Goal: Transaction & Acquisition: Purchase product/service

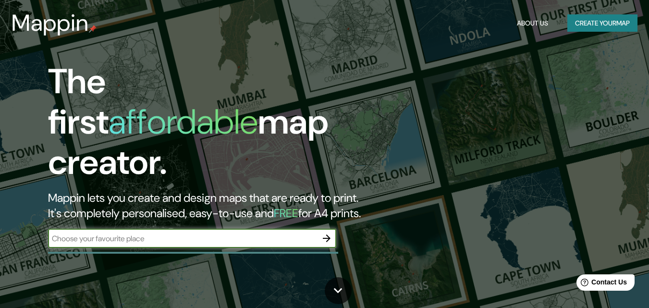
click at [146, 233] on input "text" at bounding box center [182, 238] width 269 height 11
click at [161, 233] on input "text" at bounding box center [182, 238] width 269 height 11
click at [163, 233] on input "text" at bounding box center [182, 238] width 269 height 11
type input "esteros de camaguan guaricoo [GEOGRAPHIC_DATA]"
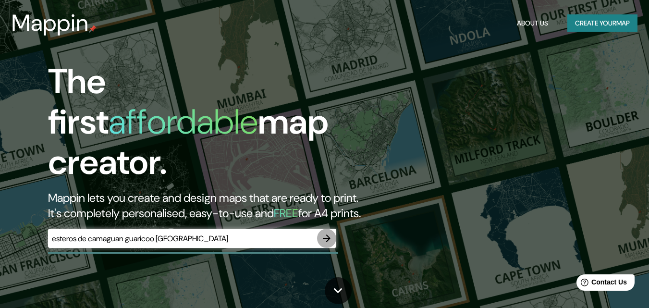
click at [330, 232] on icon "button" at bounding box center [327, 238] width 12 height 12
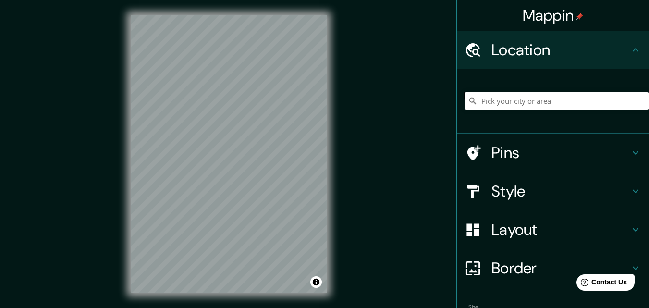
click at [488, 104] on input "Pick your city or area" at bounding box center [556, 100] width 184 height 17
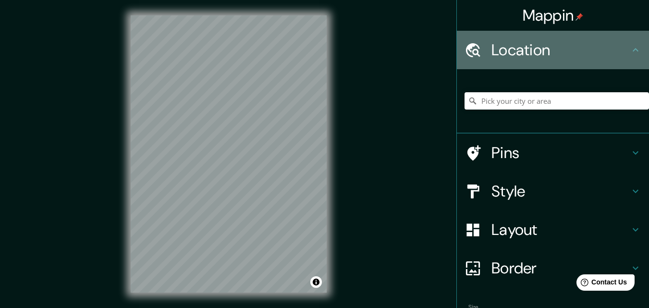
click at [536, 45] on h4 "Location" at bounding box center [560, 49] width 138 height 19
click at [629, 48] on icon at bounding box center [635, 50] width 12 height 12
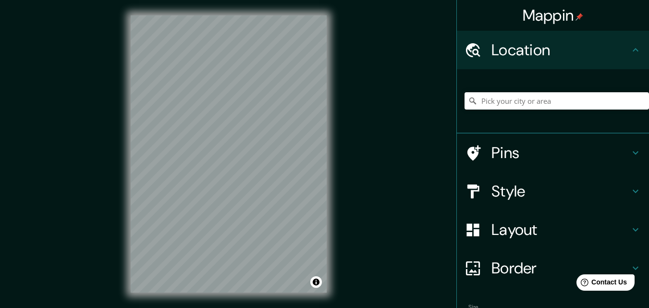
click at [632, 50] on icon at bounding box center [635, 49] width 6 height 3
click at [482, 99] on input "Pick your city or area" at bounding box center [556, 100] width 184 height 17
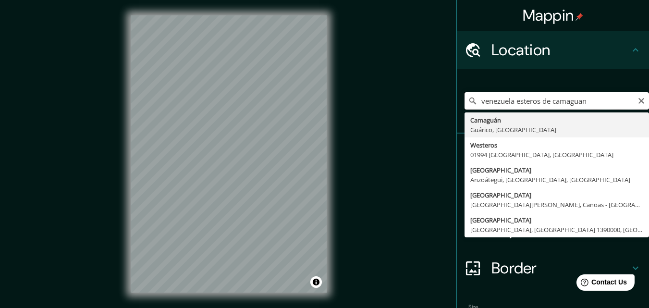
click at [508, 102] on input "venezuela esteros de camaguan" at bounding box center [556, 100] width 184 height 17
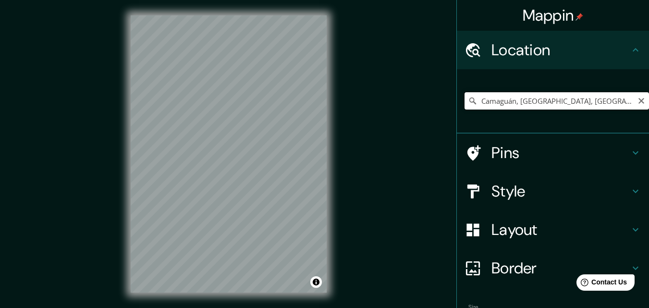
click at [593, 105] on input "Camaguán, [GEOGRAPHIC_DATA], [GEOGRAPHIC_DATA]" at bounding box center [556, 100] width 184 height 17
click at [477, 102] on input "Camaguán, [GEOGRAPHIC_DATA], [GEOGRAPHIC_DATA]" at bounding box center [556, 100] width 184 height 17
click at [473, 104] on input "Camaguán, [GEOGRAPHIC_DATA], [GEOGRAPHIC_DATA]" at bounding box center [556, 100] width 184 height 17
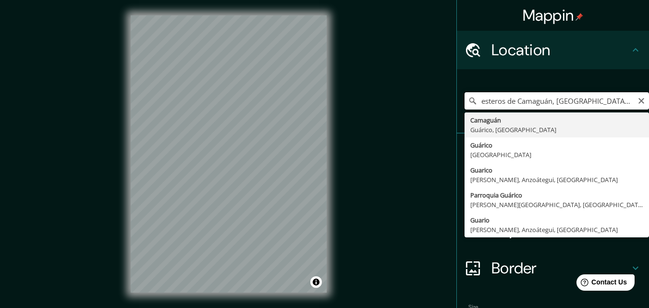
type input "Camaguán, [GEOGRAPHIC_DATA], [GEOGRAPHIC_DATA]"
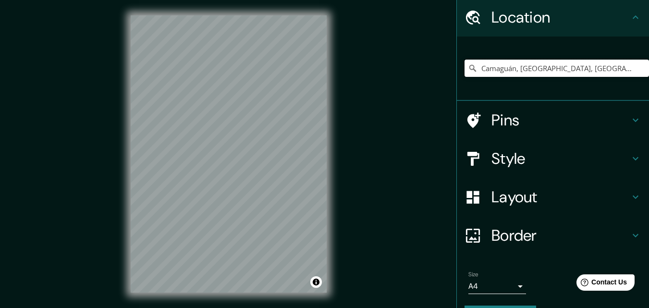
scroll to position [48, 0]
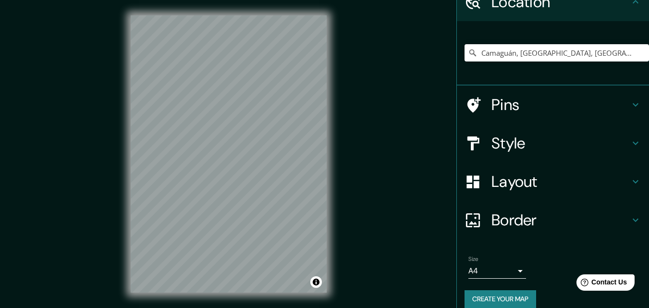
click at [511, 141] on h4 "Style" at bounding box center [560, 142] width 138 height 19
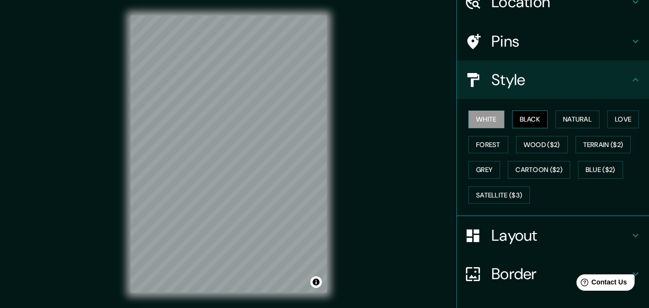
click at [516, 111] on button "Black" at bounding box center [530, 119] width 36 height 18
click at [574, 117] on button "Natural" at bounding box center [577, 119] width 44 height 18
click at [603, 123] on div "White Black Natural Love Forest Wood ($2) Terrain ($2) Grey Cartoon ($2) Blue (…" at bounding box center [556, 157] width 184 height 101
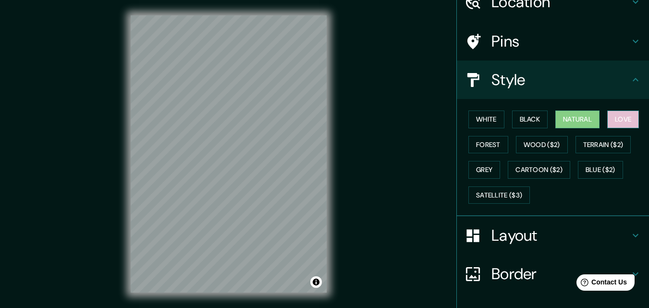
click at [617, 122] on button "Love" at bounding box center [623, 119] width 32 height 18
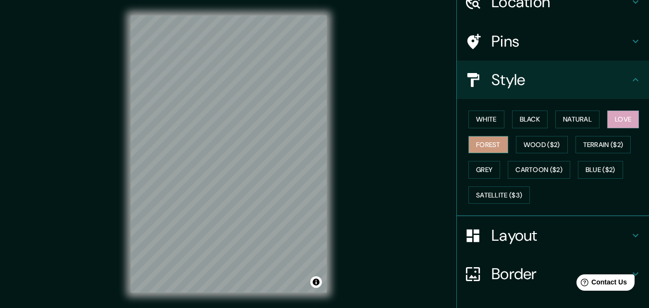
click at [473, 145] on button "Forest" at bounding box center [488, 145] width 40 height 18
click at [483, 167] on button "Grey" at bounding box center [484, 170] width 32 height 18
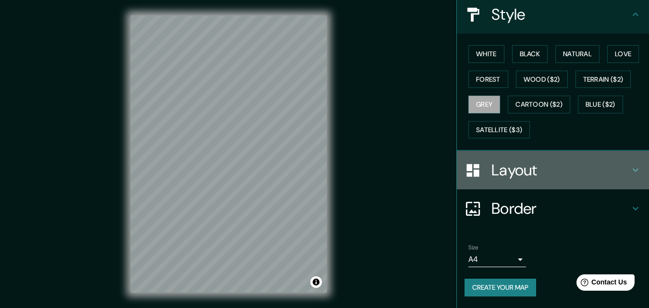
click at [497, 169] on h4 "Layout" at bounding box center [560, 169] width 138 height 19
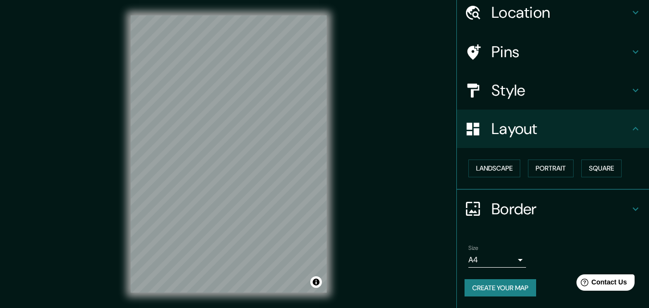
scroll to position [37, 0]
click at [500, 168] on button "Landscape" at bounding box center [494, 168] width 52 height 18
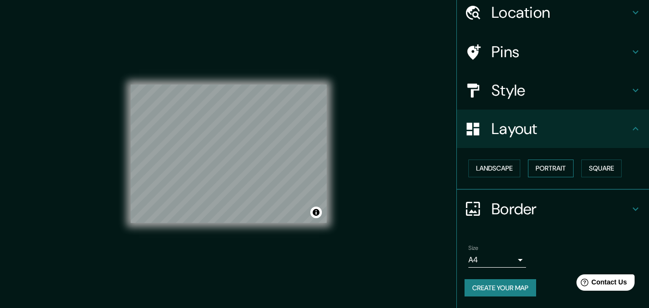
click at [549, 166] on button "Portrait" at bounding box center [551, 168] width 46 height 18
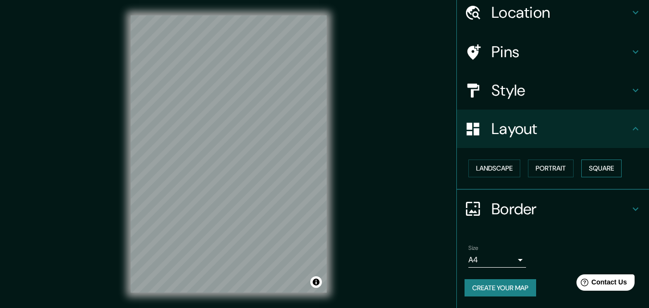
click at [603, 168] on button "Square" at bounding box center [601, 168] width 40 height 18
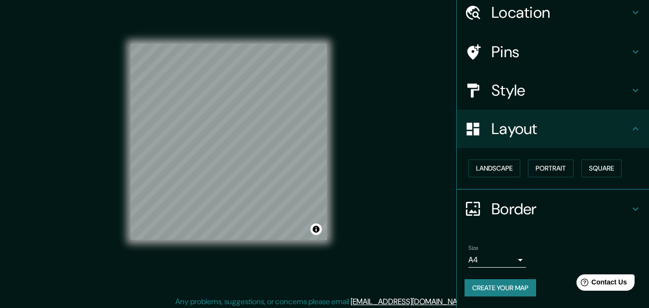
scroll to position [15, 0]
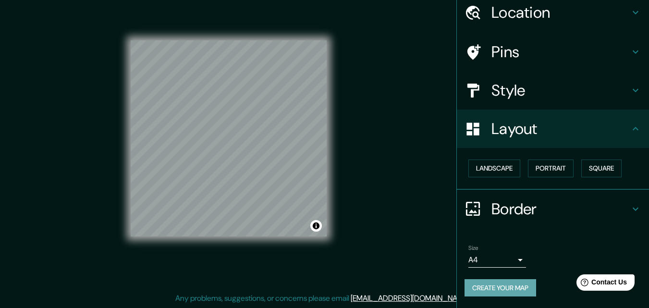
click at [477, 290] on button "Create your map" at bounding box center [500, 288] width 72 height 18
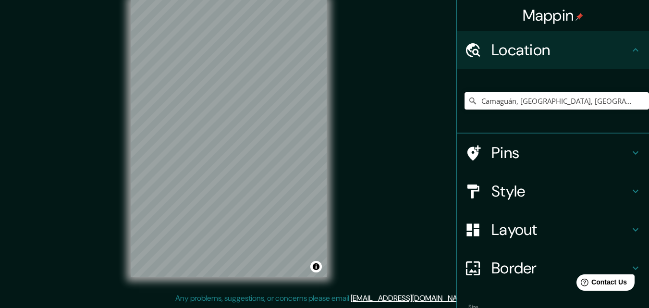
click at [597, 99] on input "Camaguán, [GEOGRAPHIC_DATA], [GEOGRAPHIC_DATA]" at bounding box center [556, 100] width 184 height 17
click at [475, 103] on input "Camaguán, [GEOGRAPHIC_DATA], [GEOGRAPHIC_DATA]" at bounding box center [556, 100] width 184 height 17
drag, startPoint x: 475, startPoint y: 101, endPoint x: 600, endPoint y: 104, distance: 125.3
click at [600, 104] on input "Camaguán, [GEOGRAPHIC_DATA], [GEOGRAPHIC_DATA]" at bounding box center [556, 100] width 184 height 17
click at [506, 94] on input "Camaguán, [GEOGRAPHIC_DATA], [GEOGRAPHIC_DATA]" at bounding box center [556, 100] width 184 height 17
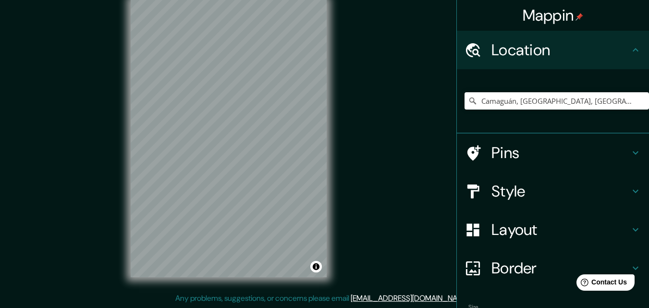
click at [469, 98] on icon at bounding box center [472, 100] width 7 height 7
click at [468, 101] on icon at bounding box center [473, 101] width 10 height 10
click at [93, 120] on div "Mappin Location Camaguán, Guárico, Venezuela Pins Style Layout Border Choose a …" at bounding box center [324, 146] width 649 height 323
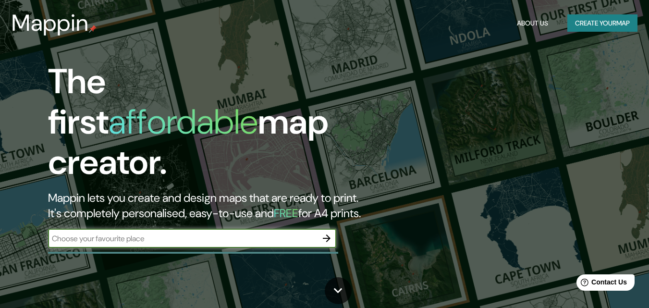
click at [161, 233] on input "text" at bounding box center [182, 238] width 269 height 11
type input "[GEOGRAPHIC_DATA]"
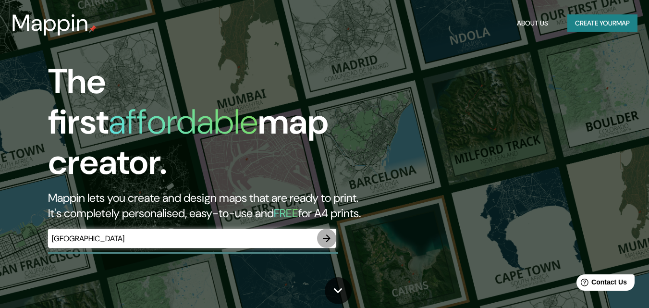
click at [327, 232] on icon "button" at bounding box center [327, 238] width 12 height 12
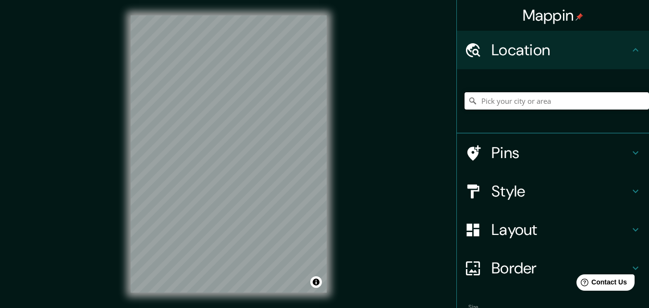
click at [531, 96] on input "Pick your city or area" at bounding box center [556, 100] width 184 height 17
click at [476, 105] on input "Camaguán, [GEOGRAPHIC_DATA], [GEOGRAPHIC_DATA]" at bounding box center [556, 100] width 184 height 17
click at [474, 104] on input "Camaguán, [GEOGRAPHIC_DATA], [GEOGRAPHIC_DATA]" at bounding box center [556, 100] width 184 height 17
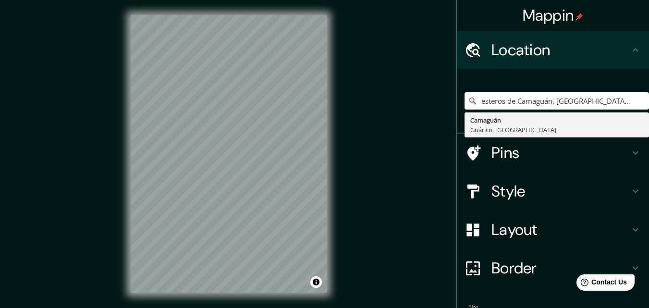
type input "esteros de Camaguán, [GEOGRAPHIC_DATA], [GEOGRAPHIC_DATA]"
